Goal: Navigation & Orientation: Find specific page/section

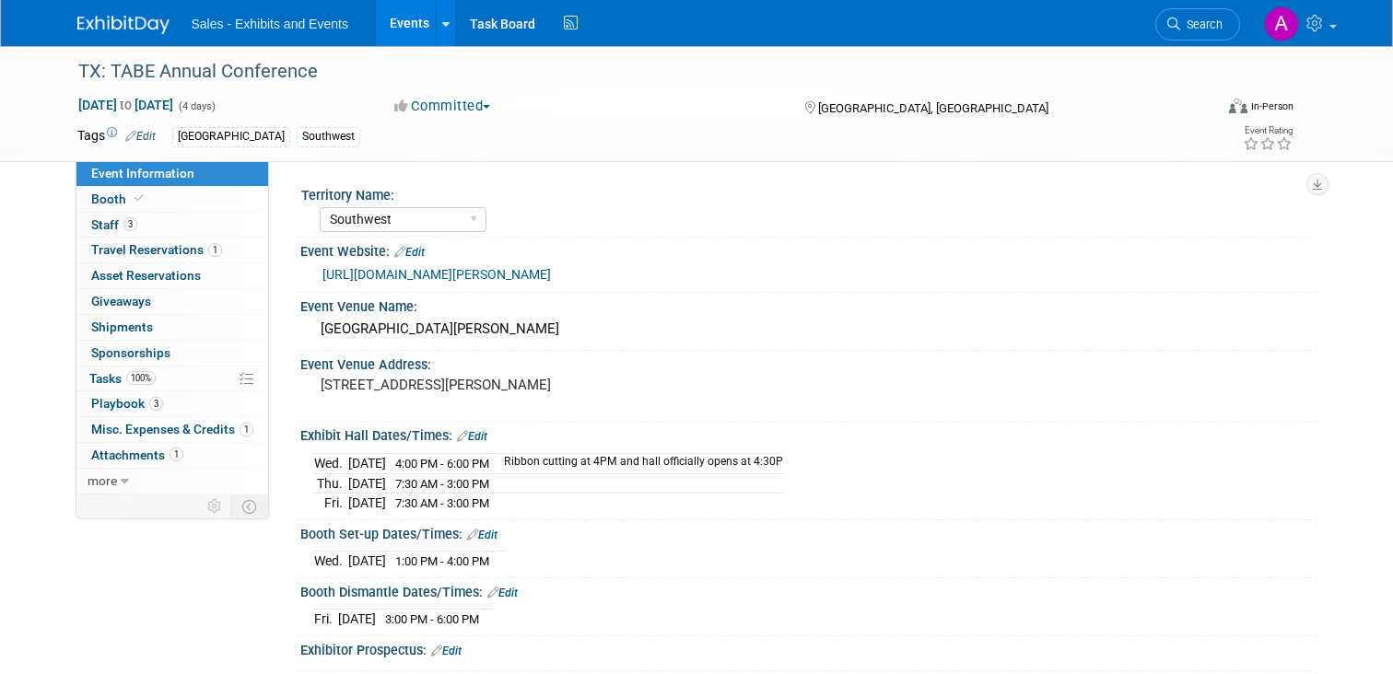
select select "Southwest"
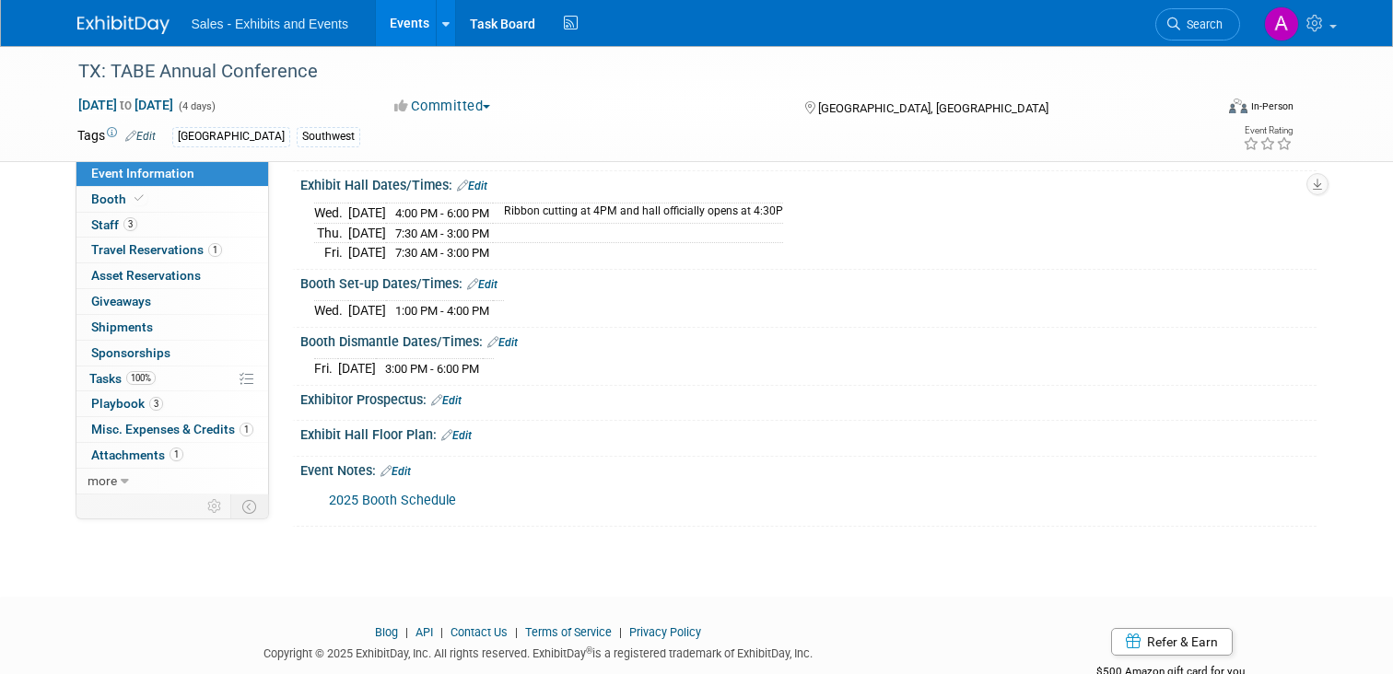
scroll to position [252, 0]
click at [102, 199] on span "Booth" at bounding box center [119, 199] width 56 height 15
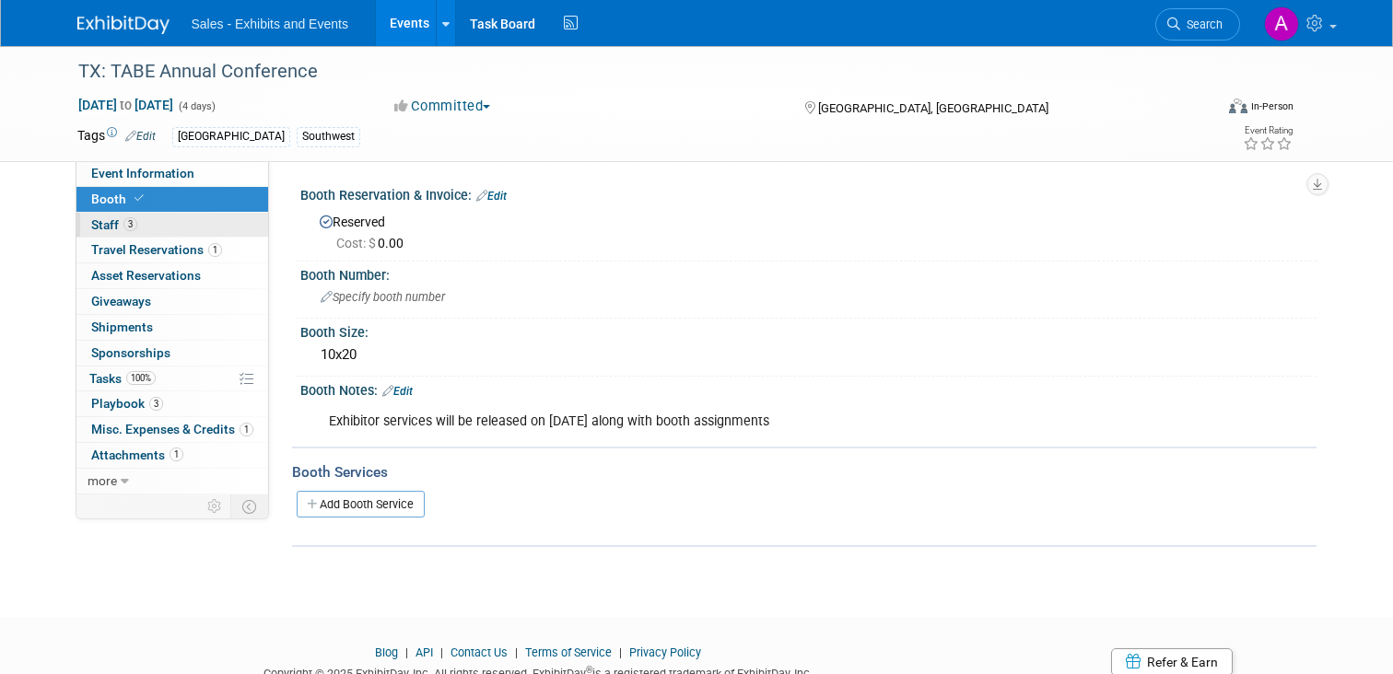
click at [103, 232] on link "3 Staff 3" at bounding box center [172, 225] width 192 height 25
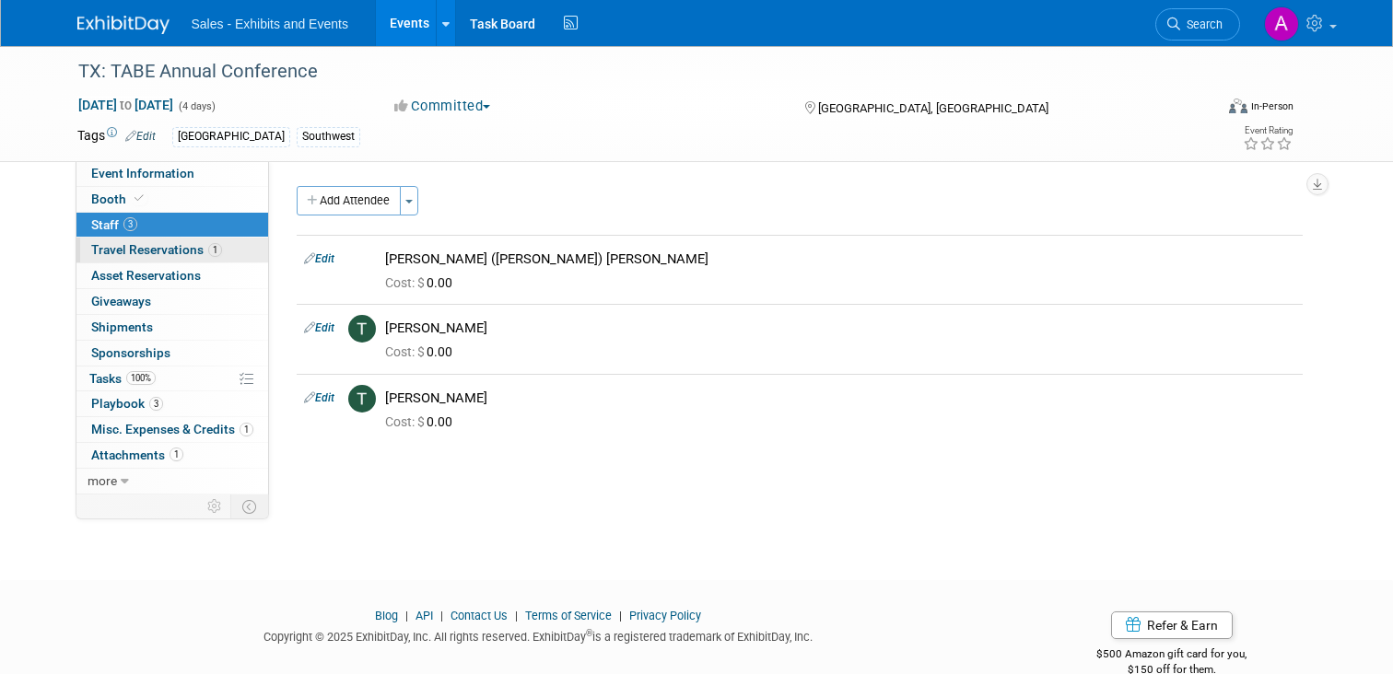
click at [103, 254] on span "Travel Reservations 1" at bounding box center [156, 249] width 131 height 15
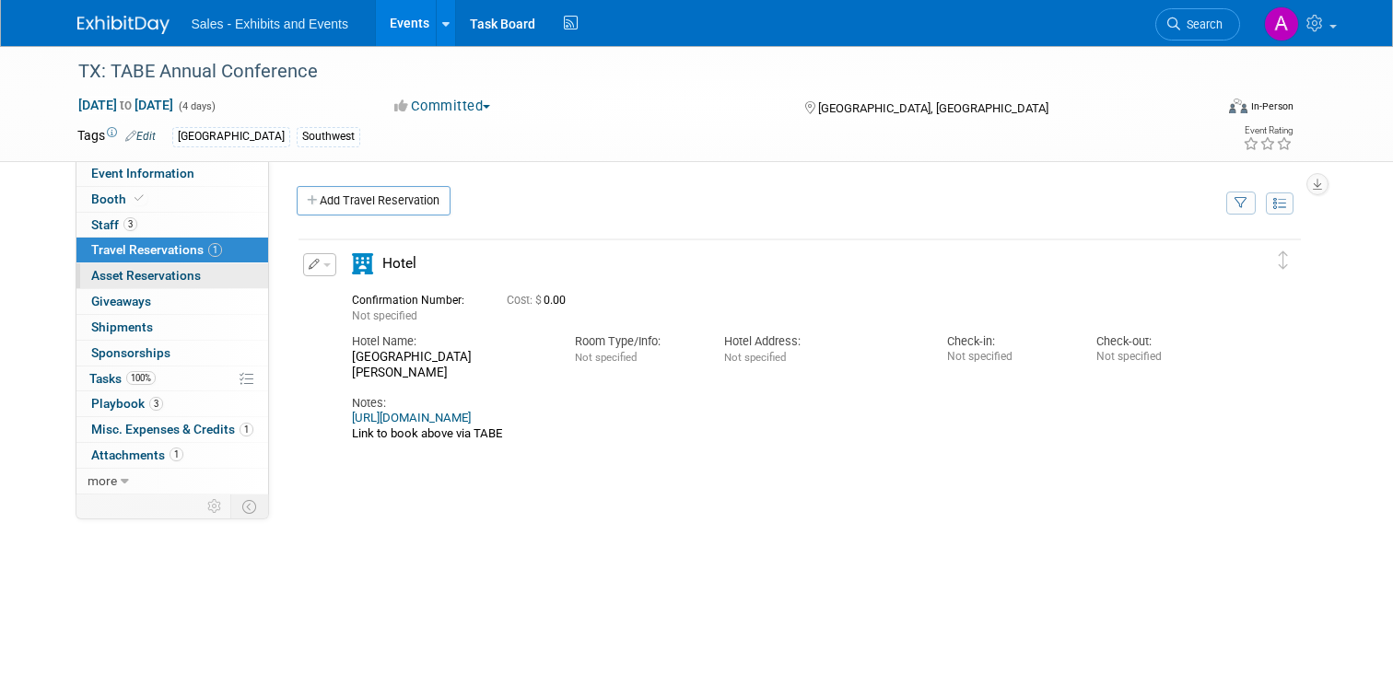
click at [107, 279] on span "Asset Reservations 0" at bounding box center [146, 275] width 110 height 15
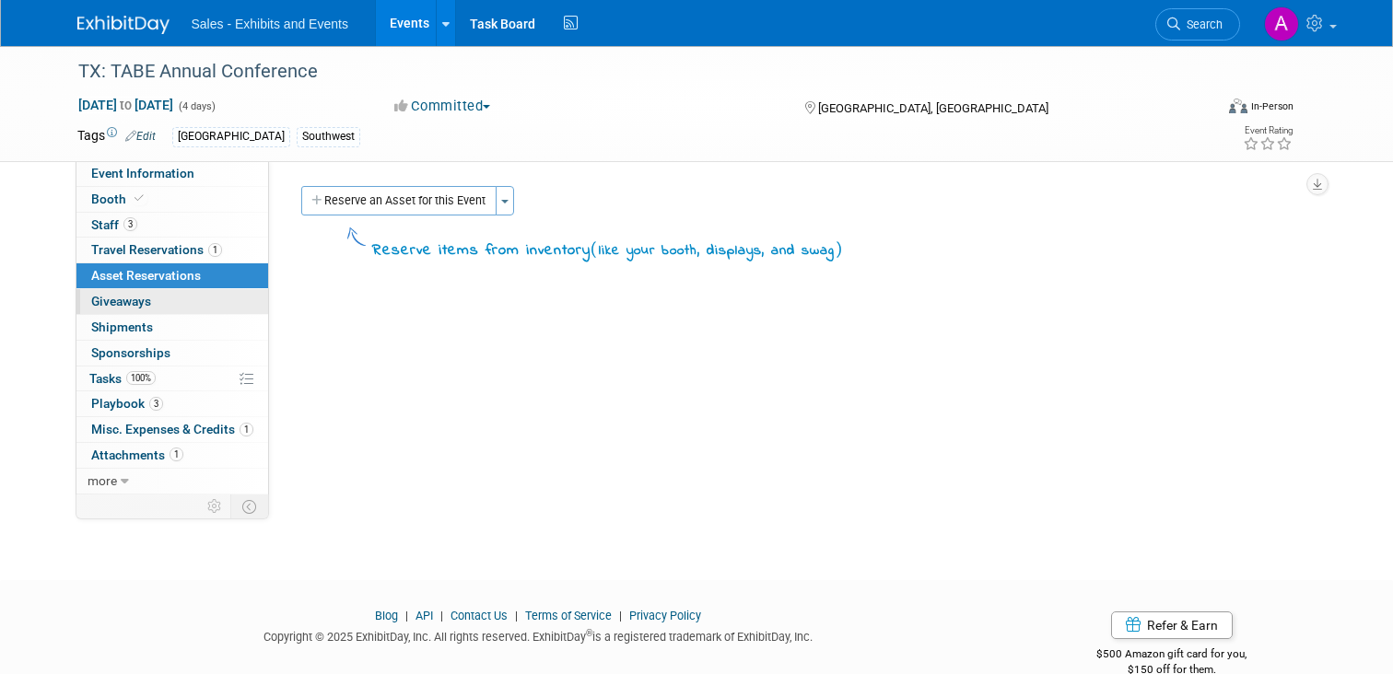
click at [110, 310] on link "0 Giveaways 0" at bounding box center [172, 301] width 192 height 25
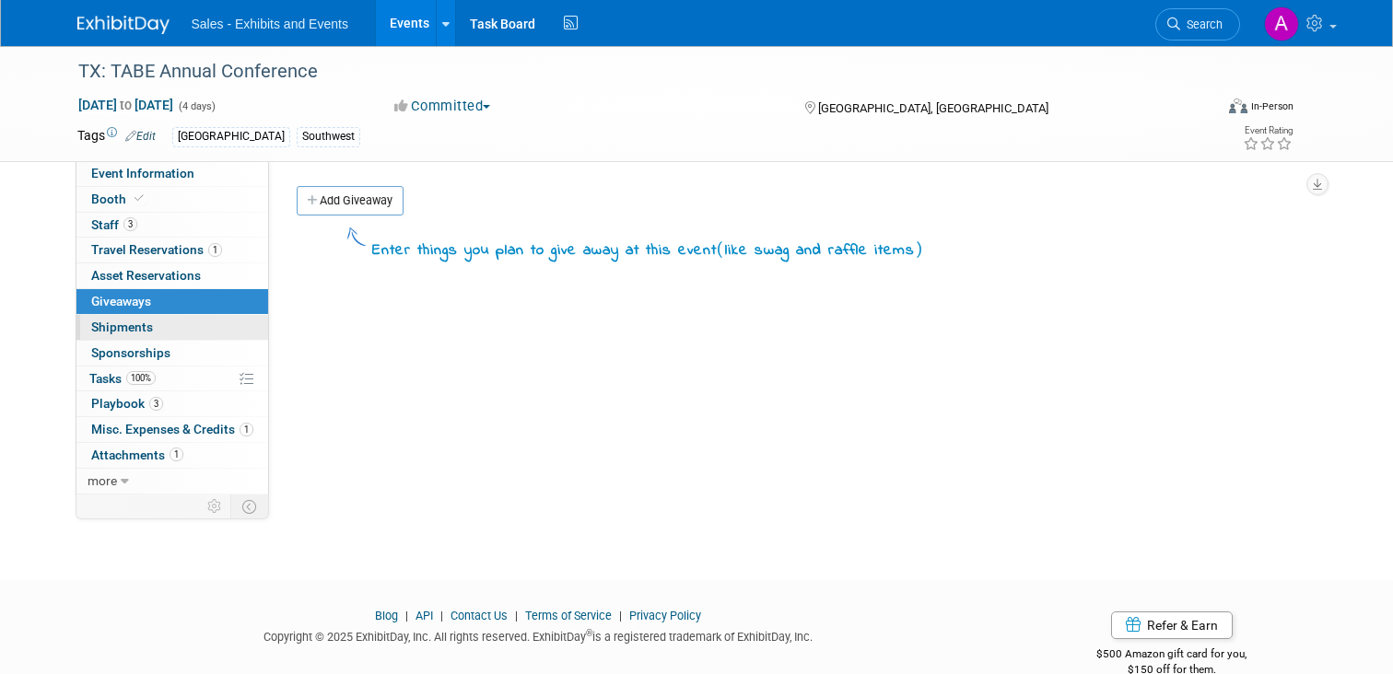
click at [111, 330] on span "Shipments 0" at bounding box center [122, 327] width 62 height 15
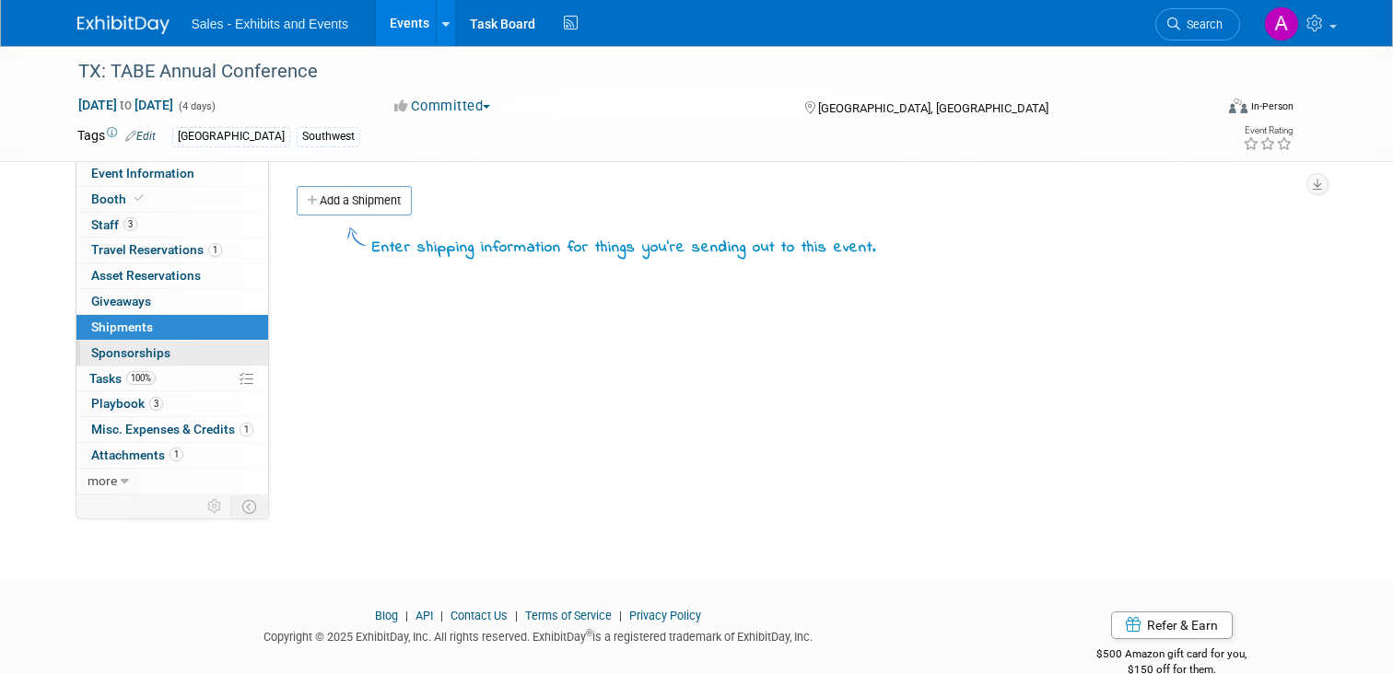
click at [111, 352] on span "Sponsorships 0" at bounding box center [130, 353] width 79 height 15
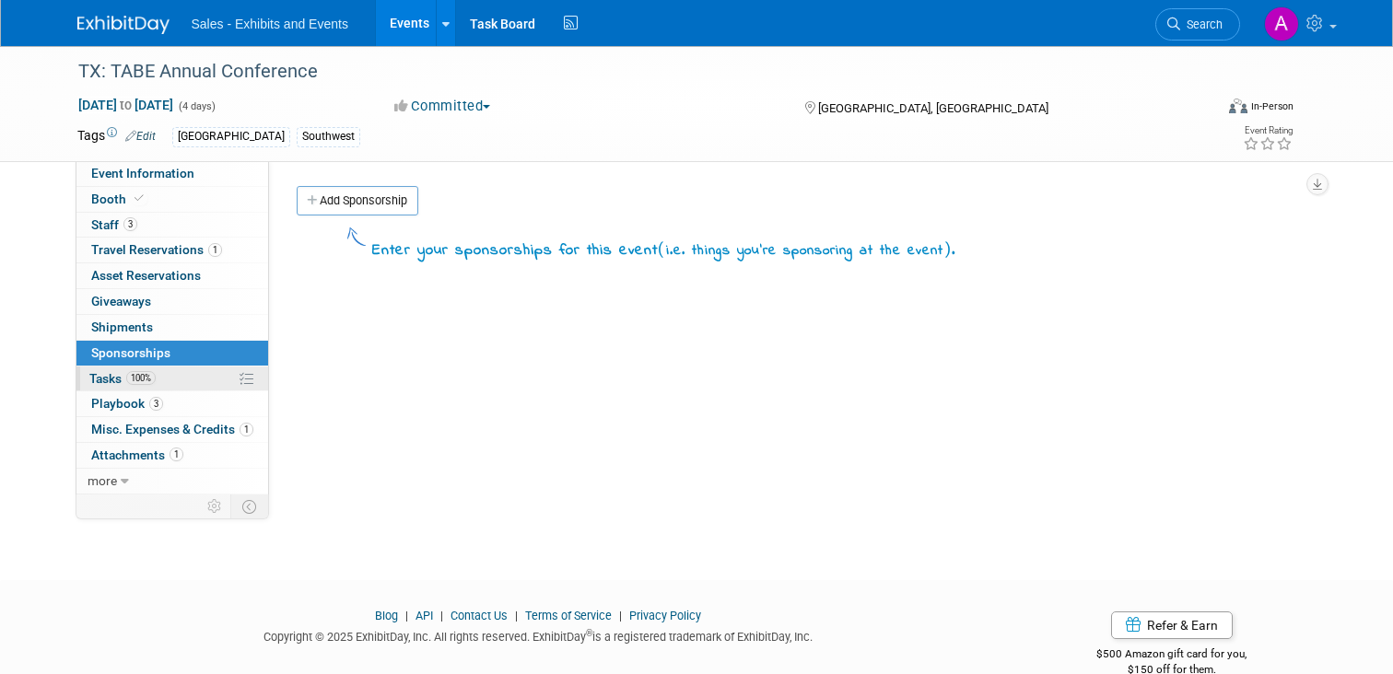
click at [106, 378] on span "Tasks 100%" at bounding box center [122, 378] width 66 height 15
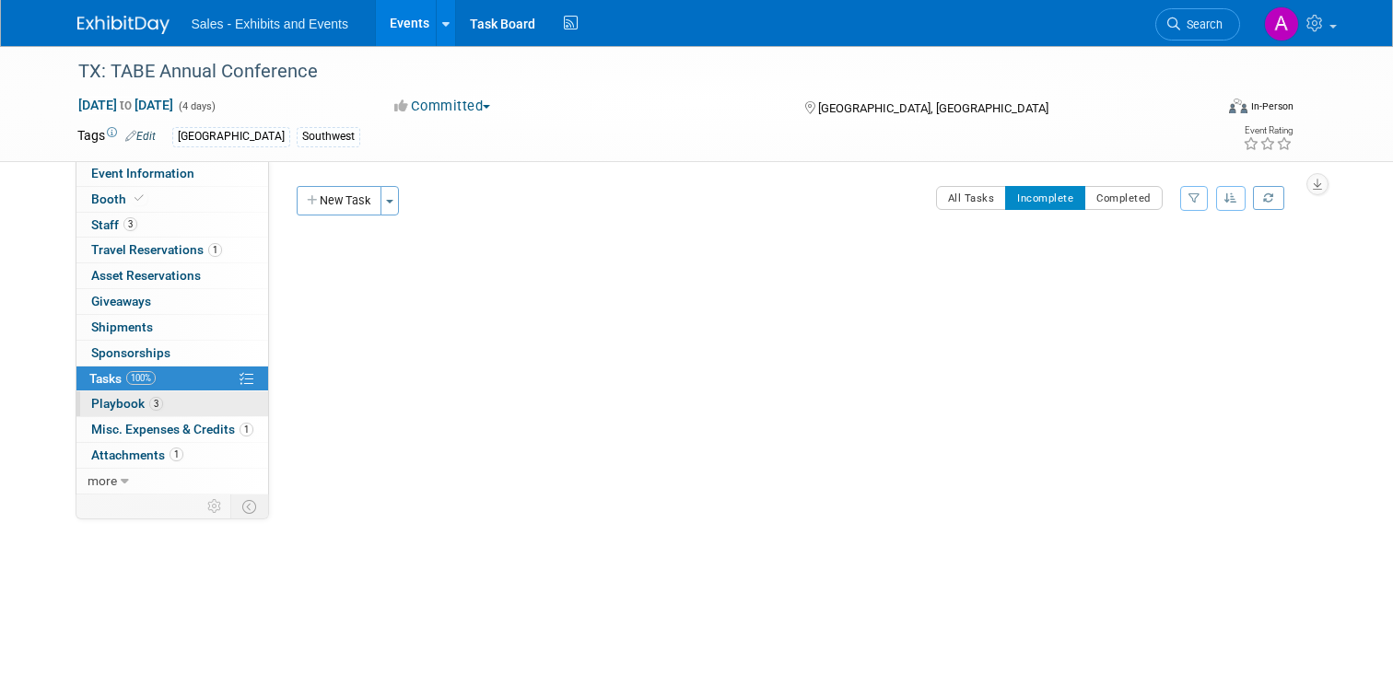
click at [105, 407] on span "Playbook 3" at bounding box center [127, 403] width 72 height 15
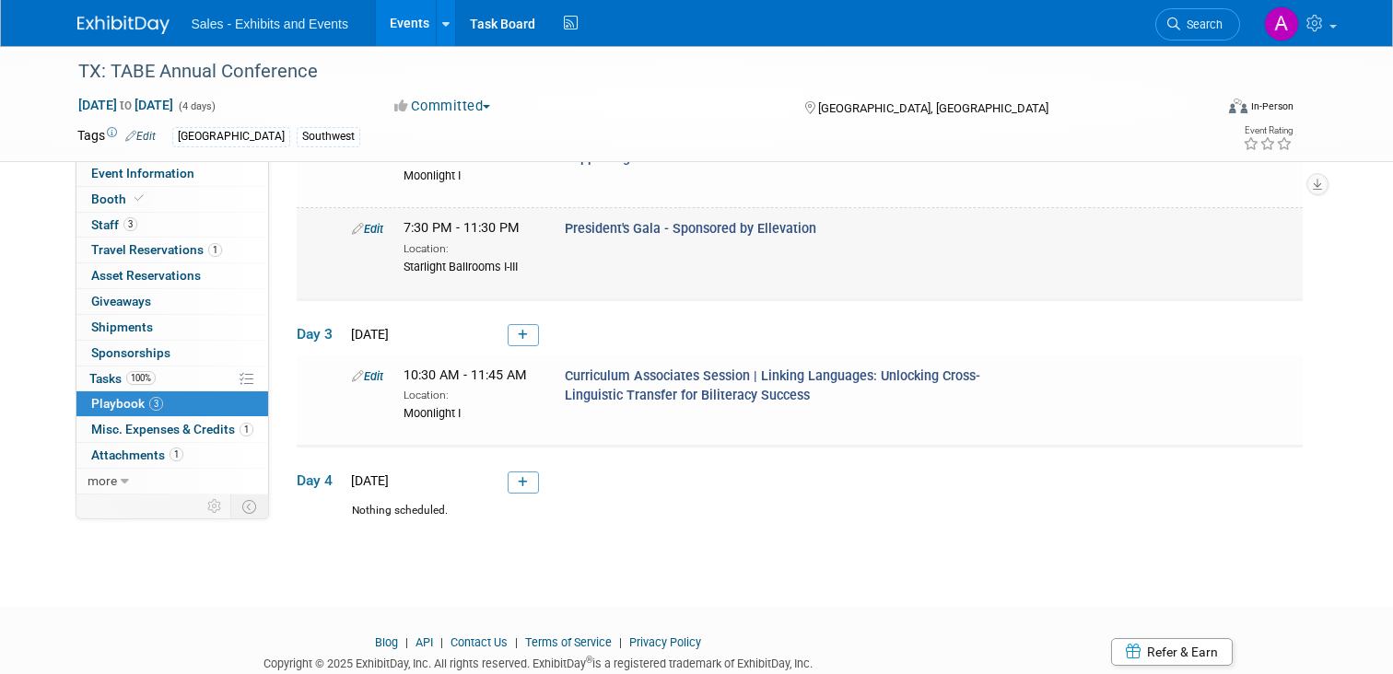
scroll to position [322, 0]
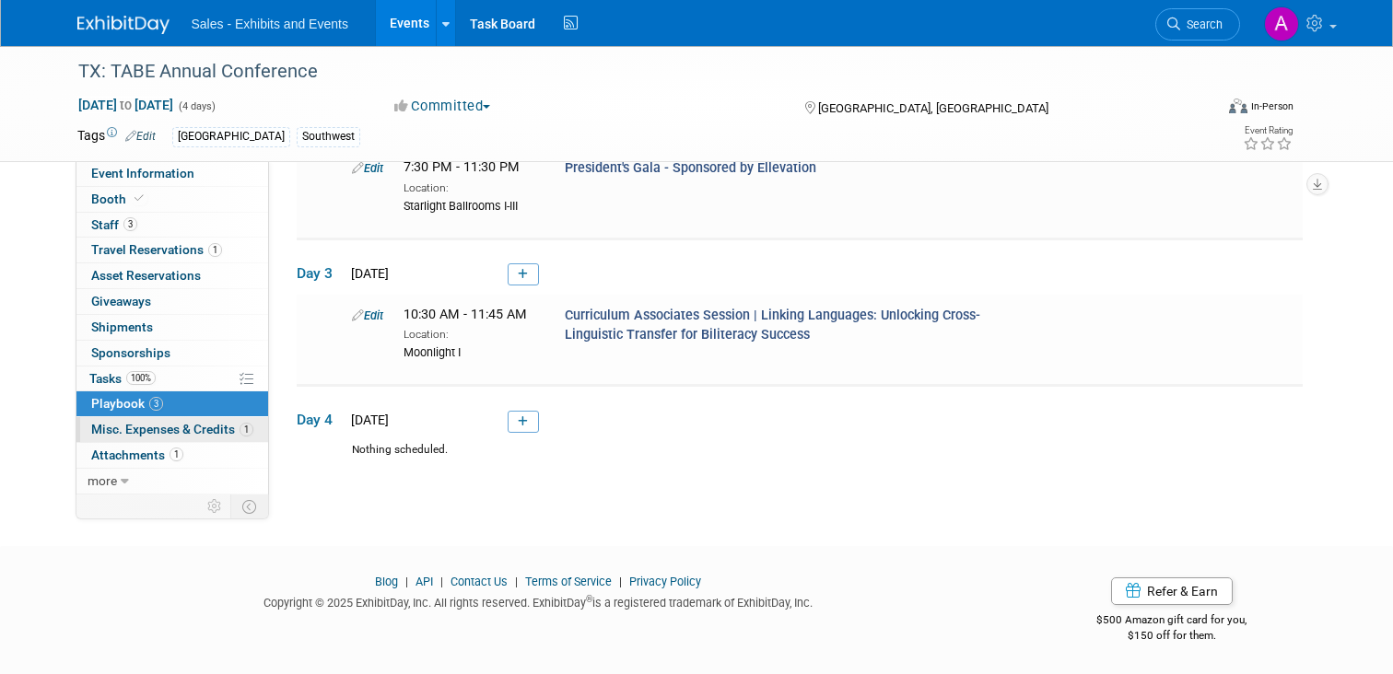
click at [109, 425] on span "Misc. Expenses & Credits 1" at bounding box center [172, 429] width 162 height 15
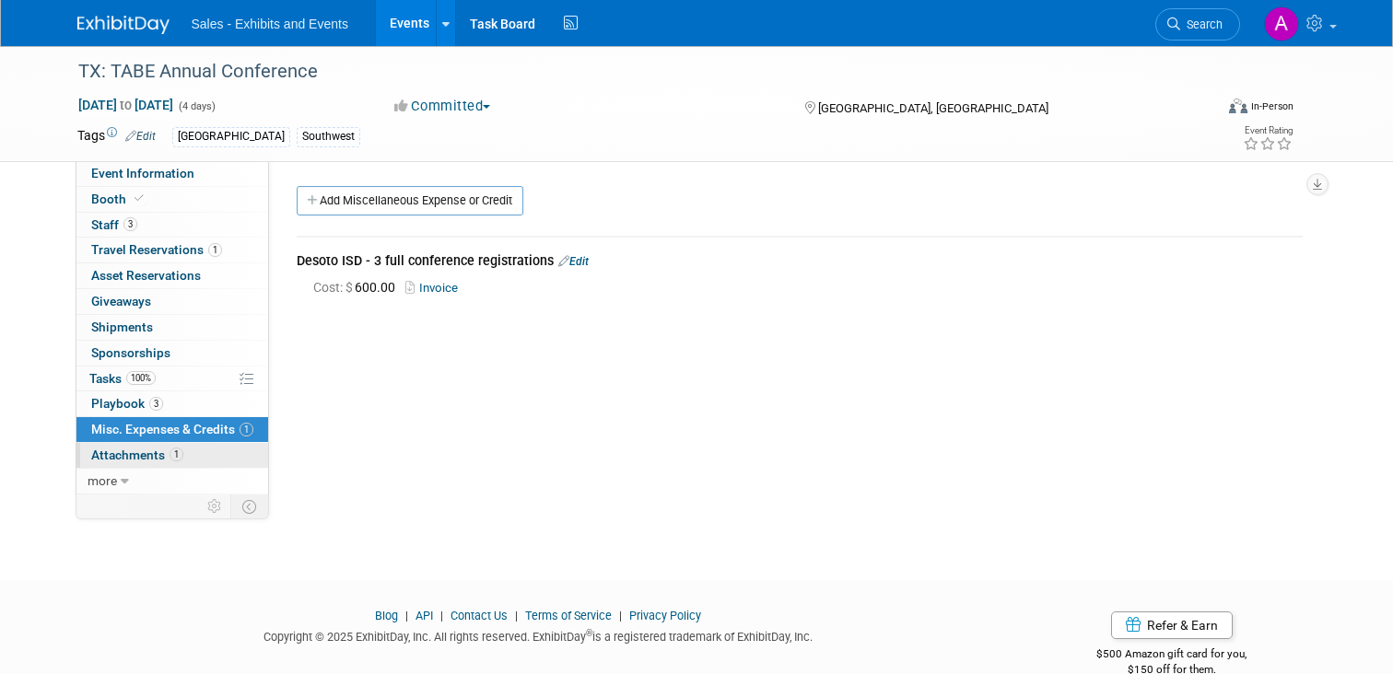
click at [111, 462] on span "Attachments 1" at bounding box center [137, 455] width 92 height 15
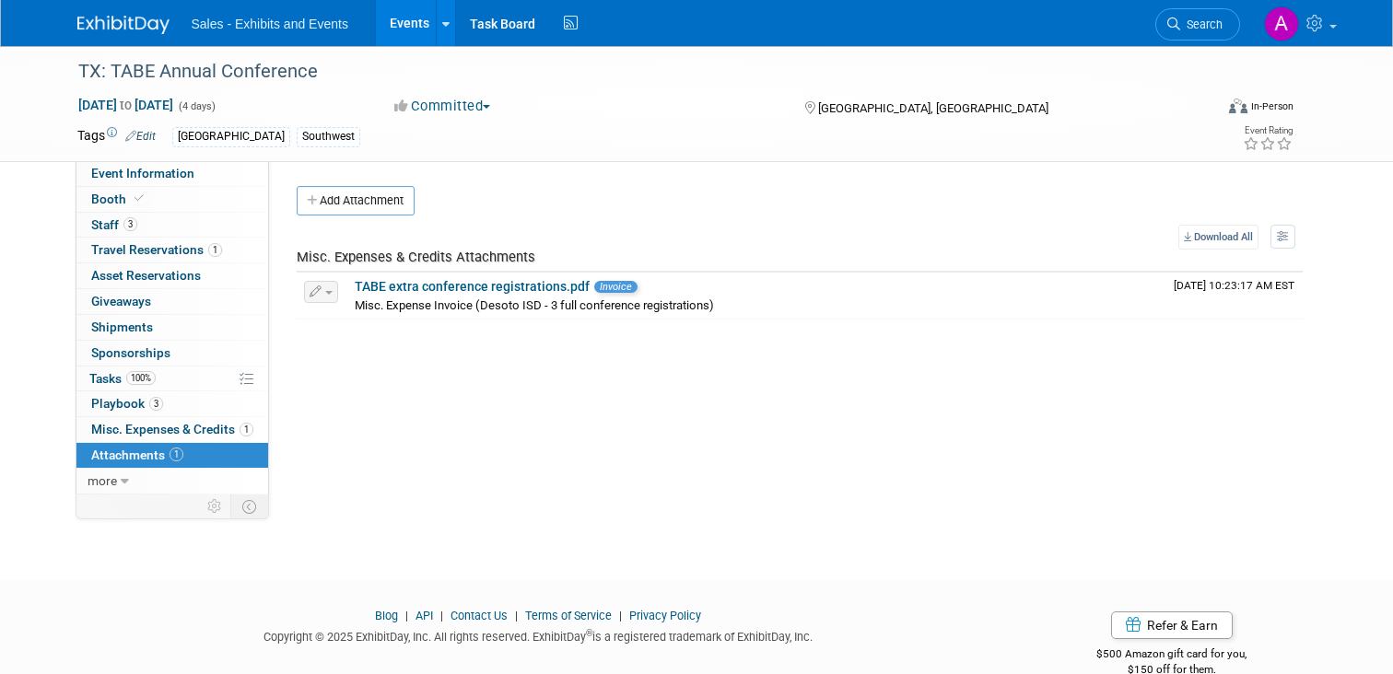
scroll to position [34, 0]
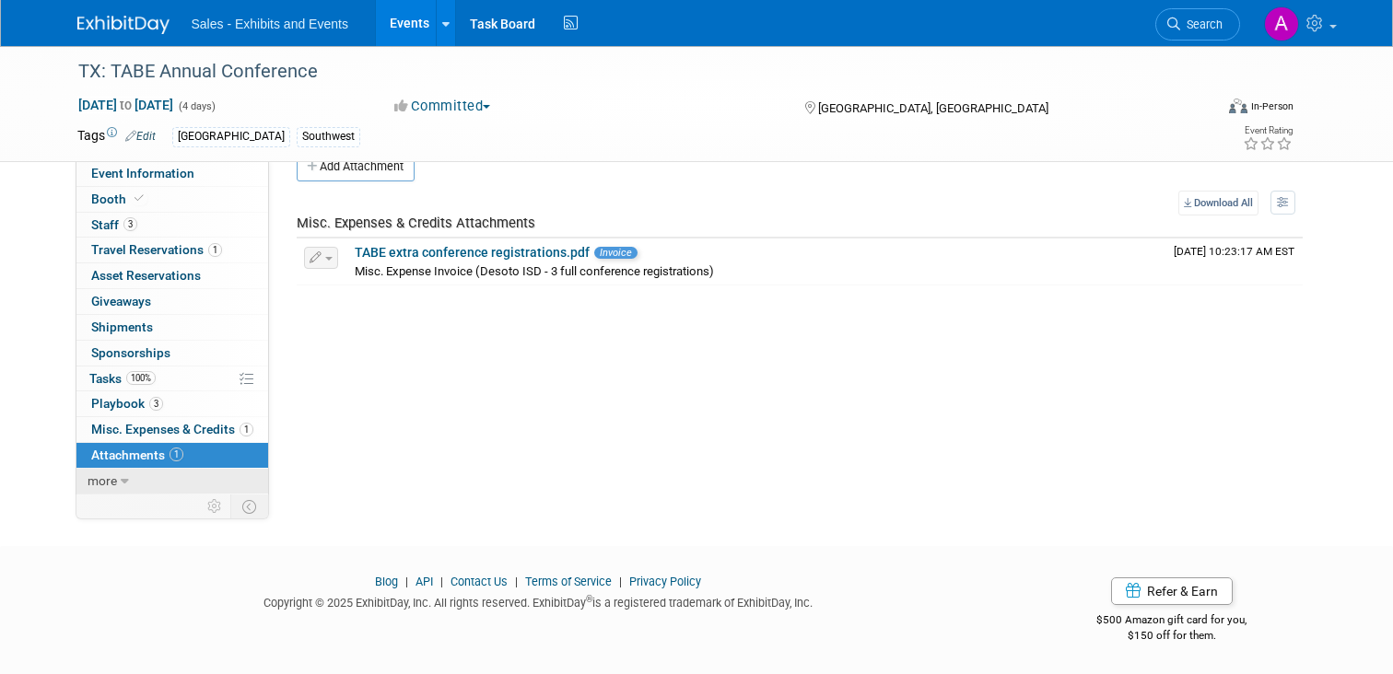
click at [101, 484] on span "more" at bounding box center [102, 481] width 29 height 15
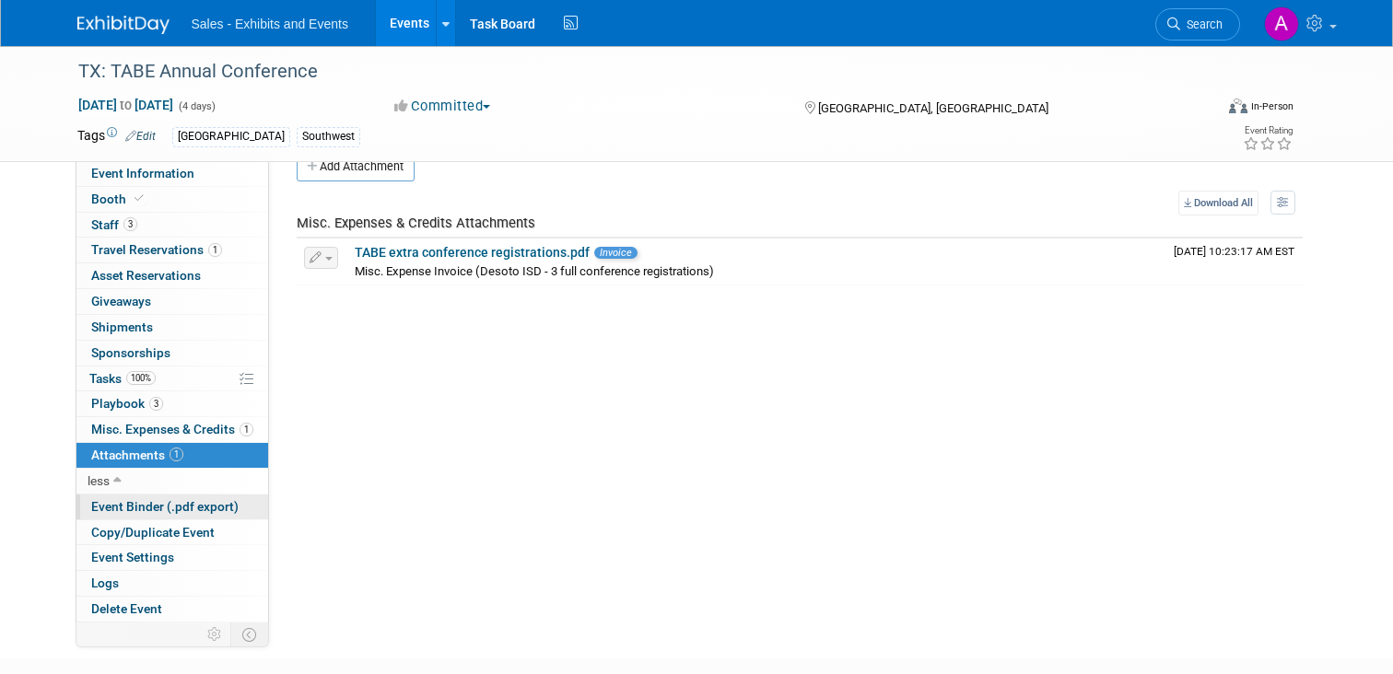
click at [167, 513] on span "Event Binder (.pdf export)" at bounding box center [164, 506] width 147 height 15
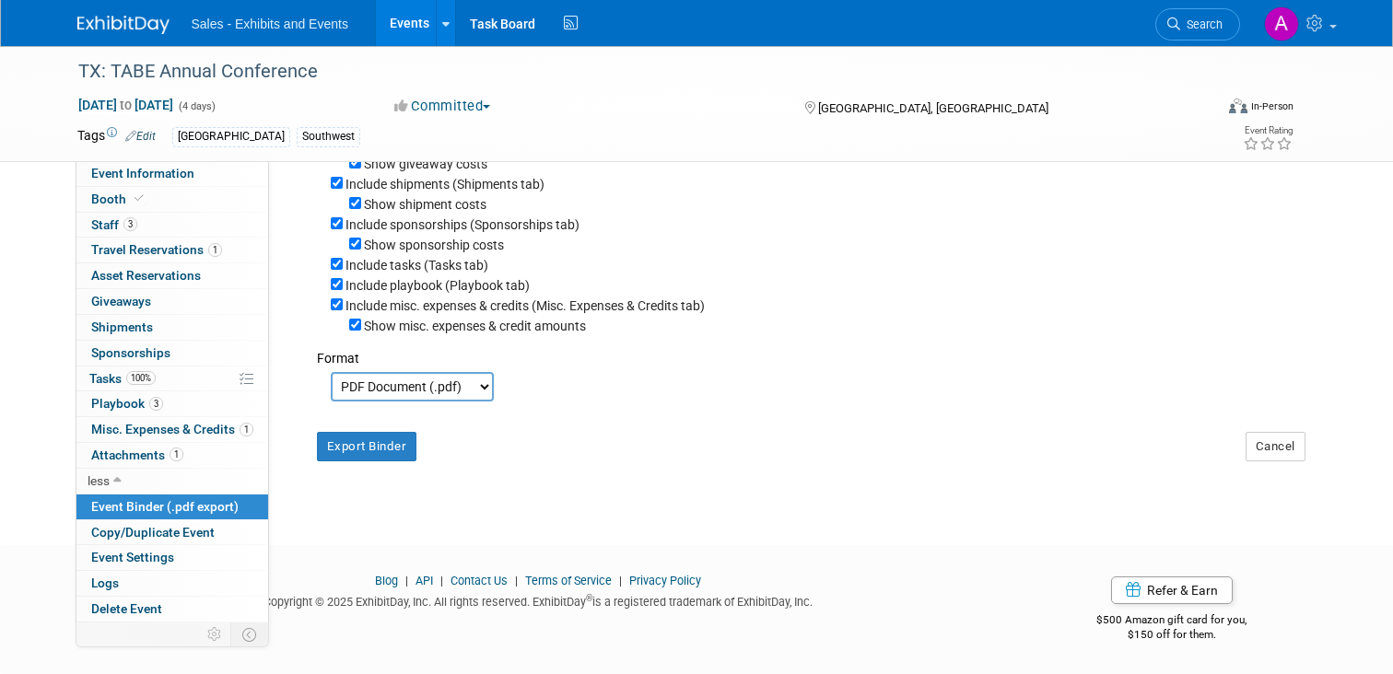
scroll to position [345, 0]
click at [137, 527] on span "Copy/Duplicate Event" at bounding box center [152, 532] width 123 height 15
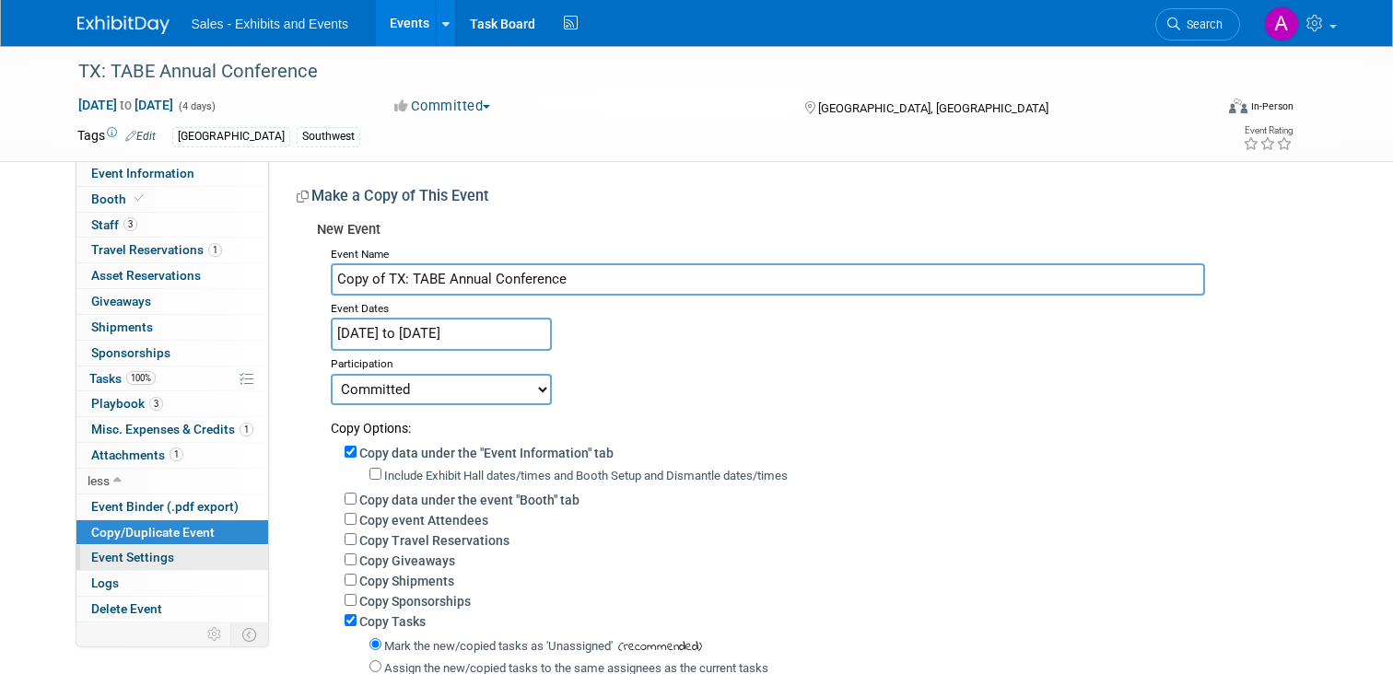
click at [128, 557] on span "Event Settings" at bounding box center [132, 557] width 83 height 15
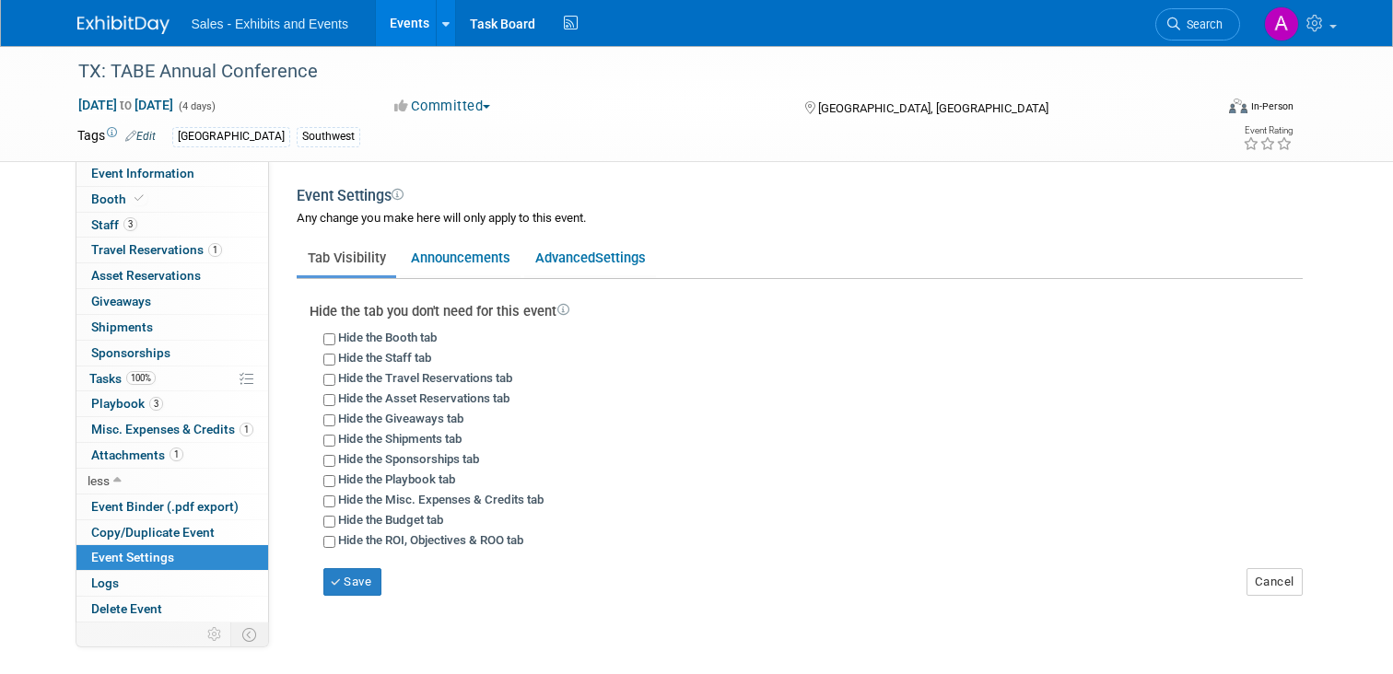
click at [620, 100] on div "Committed Committed Considering Not Going" at bounding box center [581, 107] width 387 height 20
click at [122, 199] on span "Booth" at bounding box center [119, 199] width 56 height 15
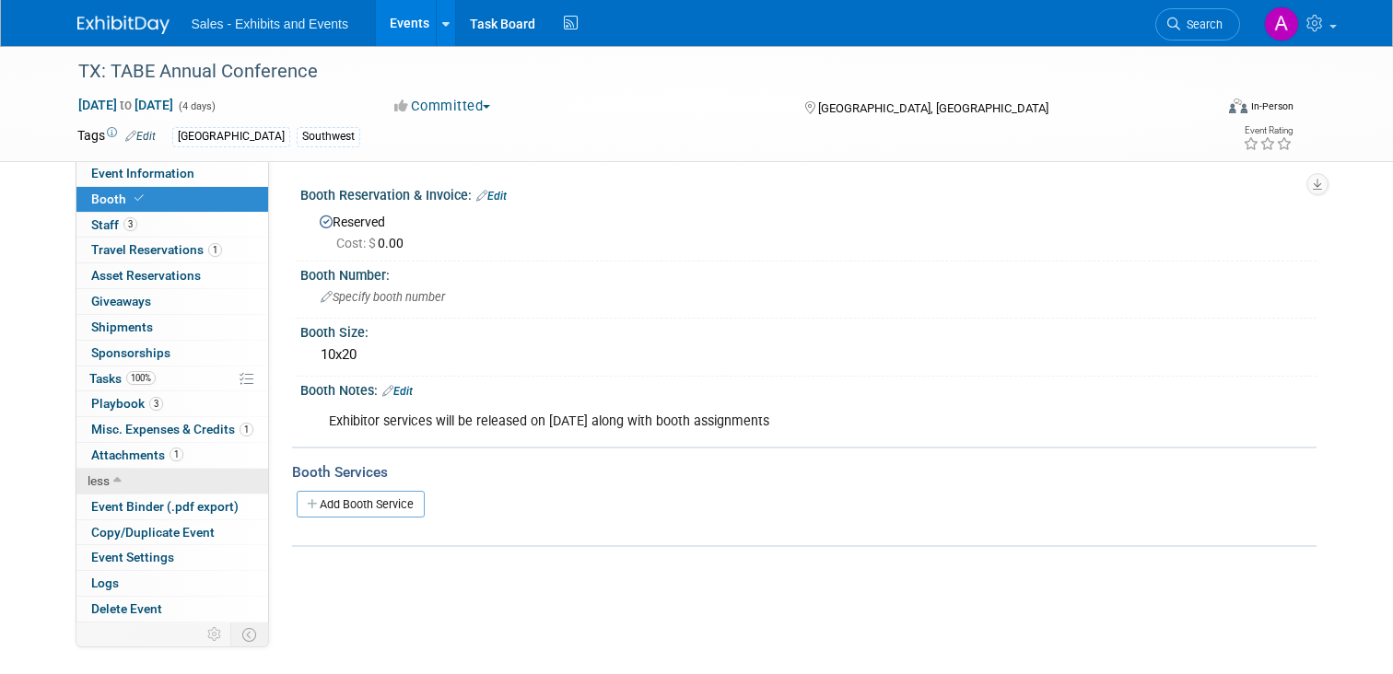
click at [115, 479] on icon at bounding box center [117, 481] width 8 height 13
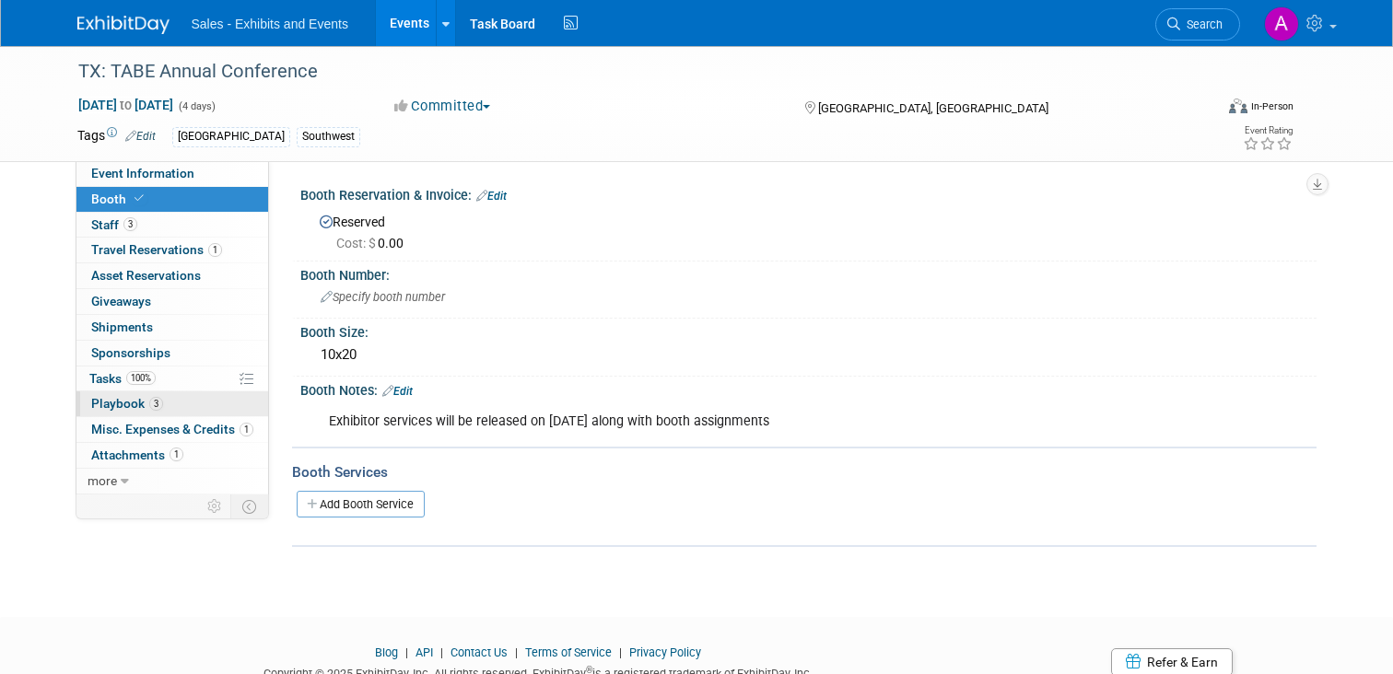
click at [126, 402] on span "Playbook 3" at bounding box center [127, 403] width 72 height 15
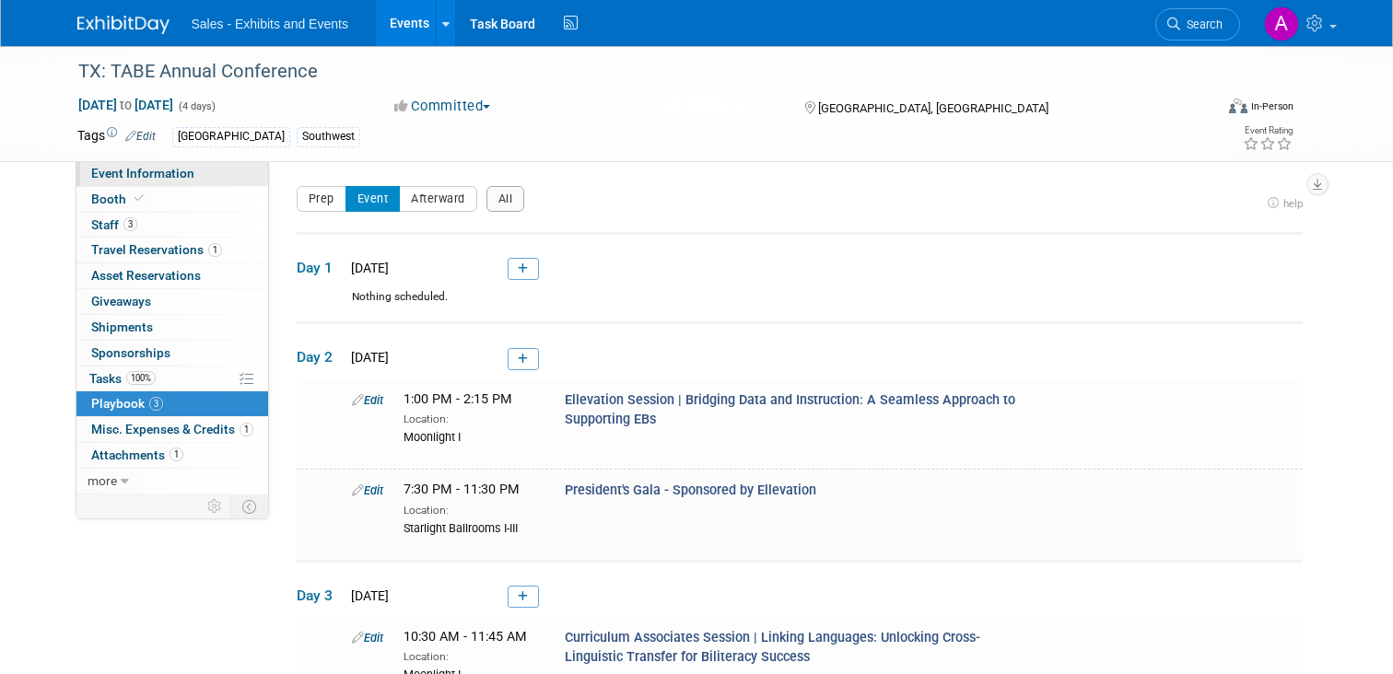
click at [155, 176] on span "Event Information" at bounding box center [142, 173] width 103 height 15
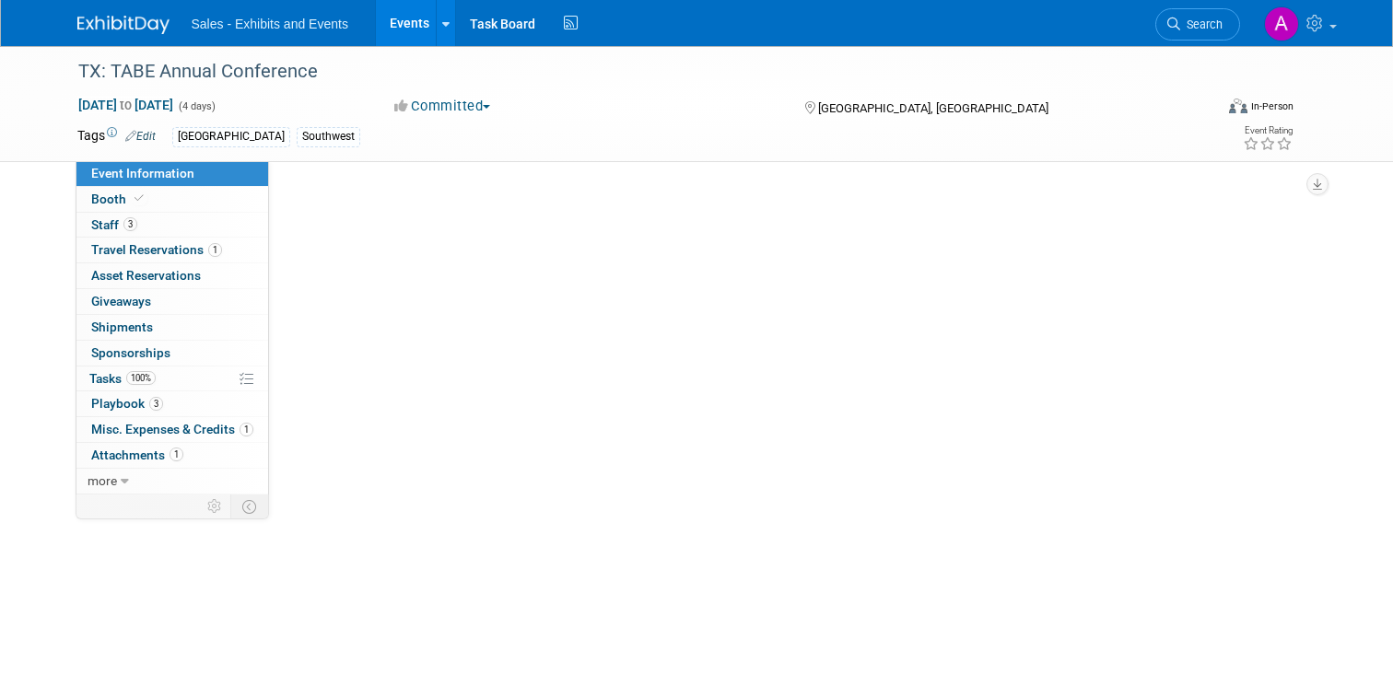
select select "Southwest"
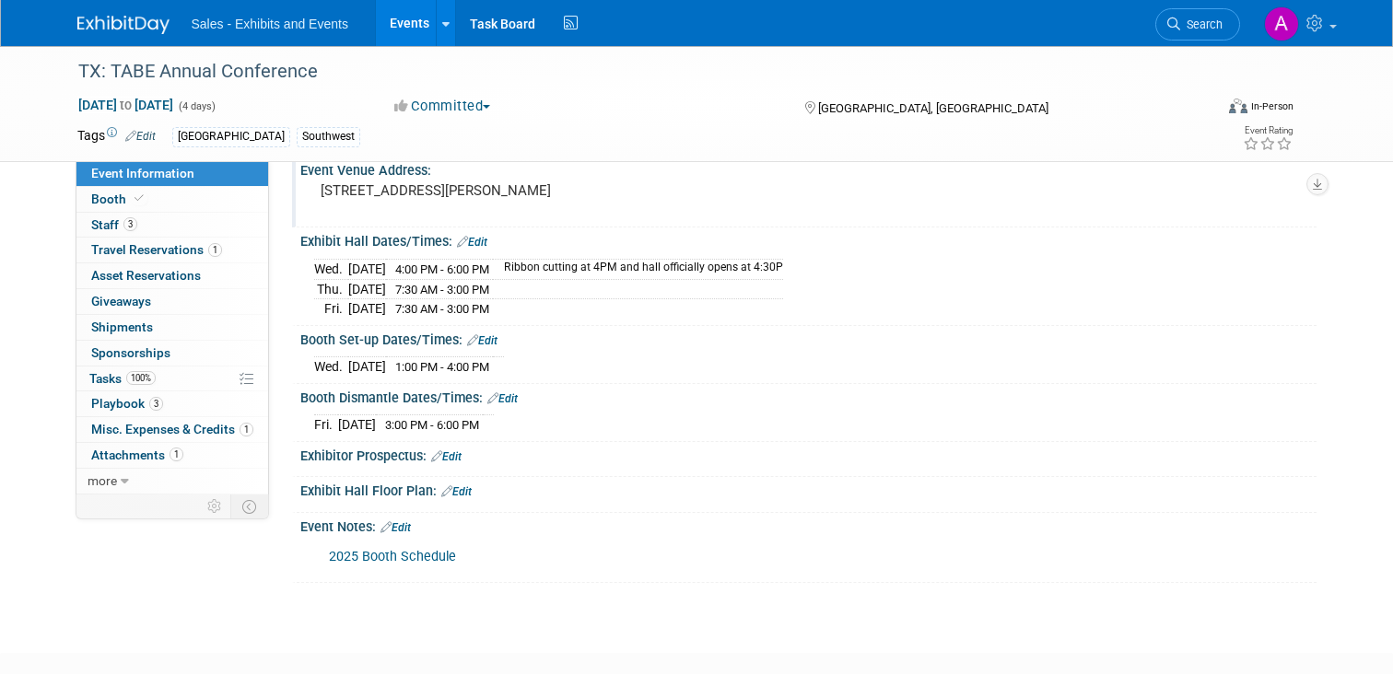
scroll to position [299, 0]
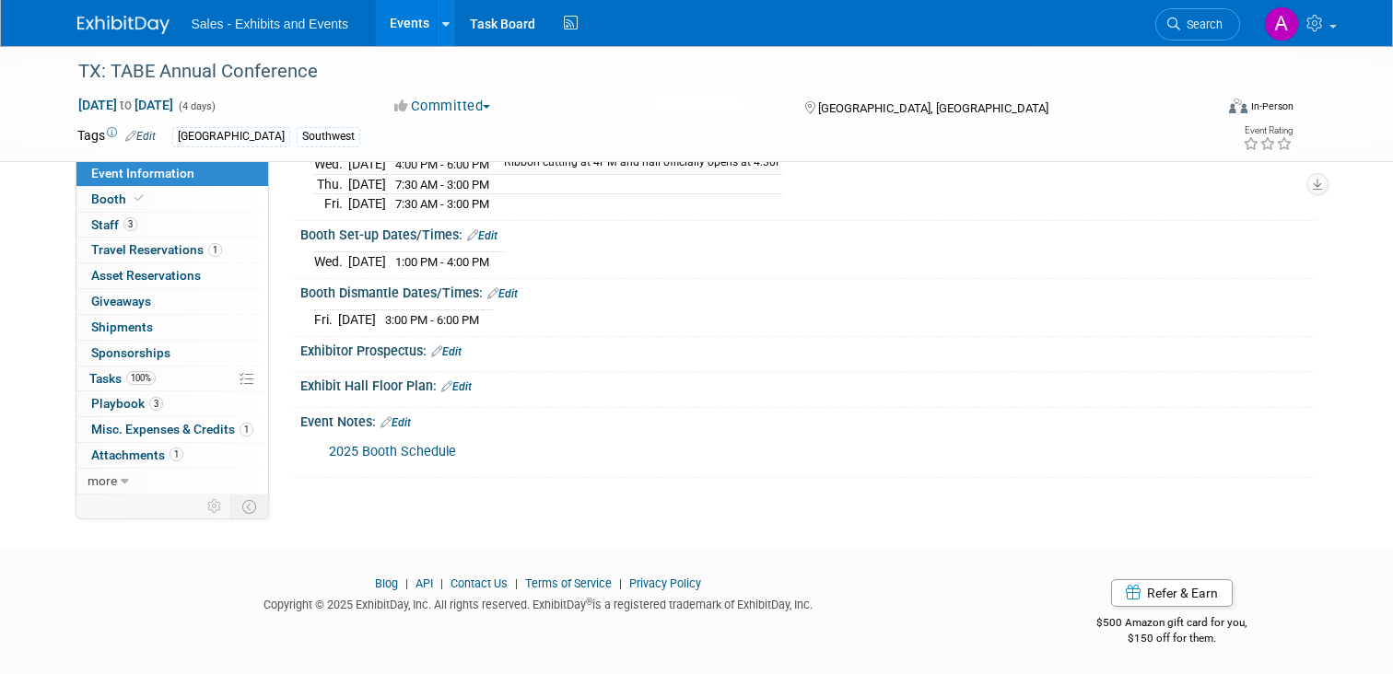
click at [393, 445] on link "2025 Booth Schedule" at bounding box center [392, 452] width 127 height 16
